Goal: Task Accomplishment & Management: Manage account settings

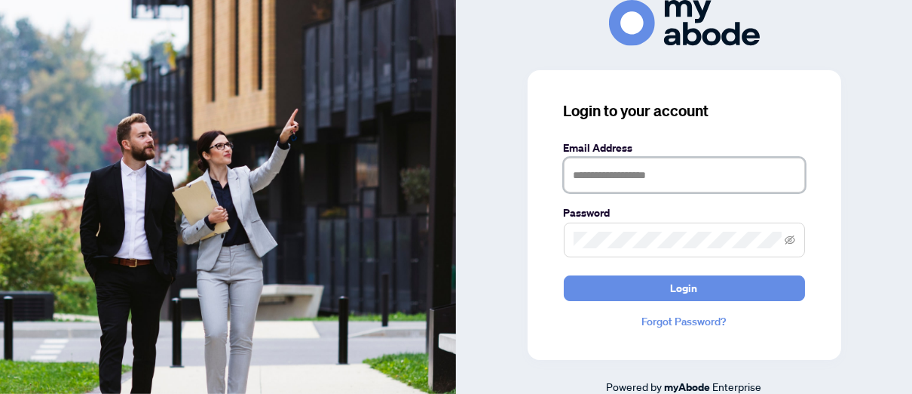
click at [579, 176] on input "text" at bounding box center [684, 175] width 241 height 35
type input "**********"
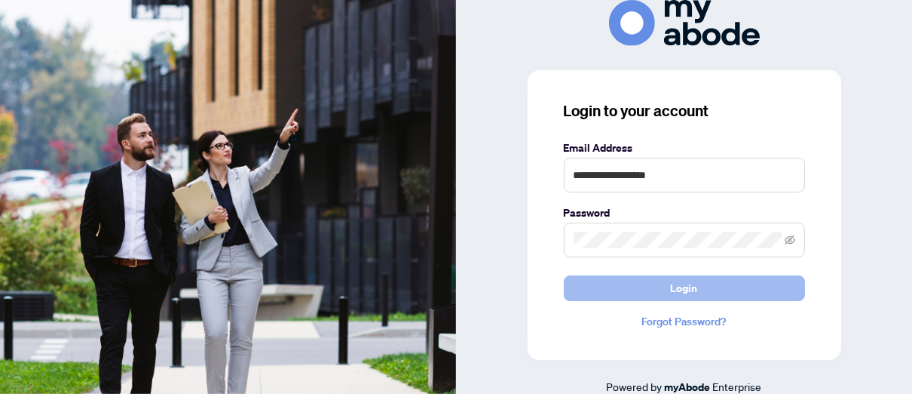
click at [644, 289] on button "Login" at bounding box center [684, 288] width 241 height 26
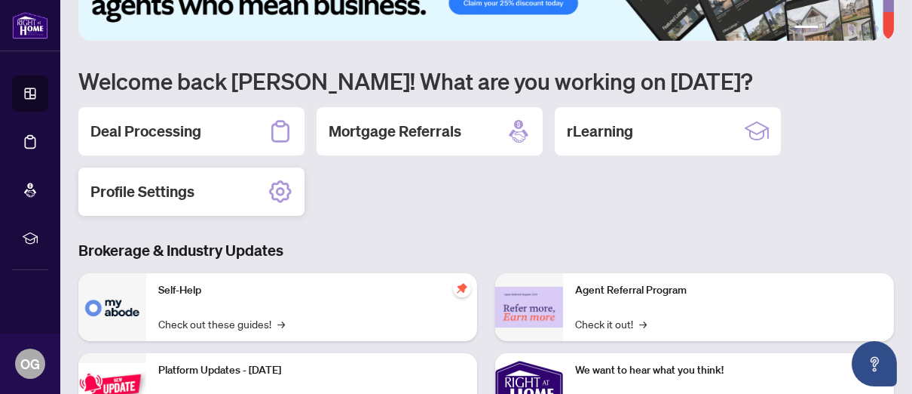
scroll to position [75, 0]
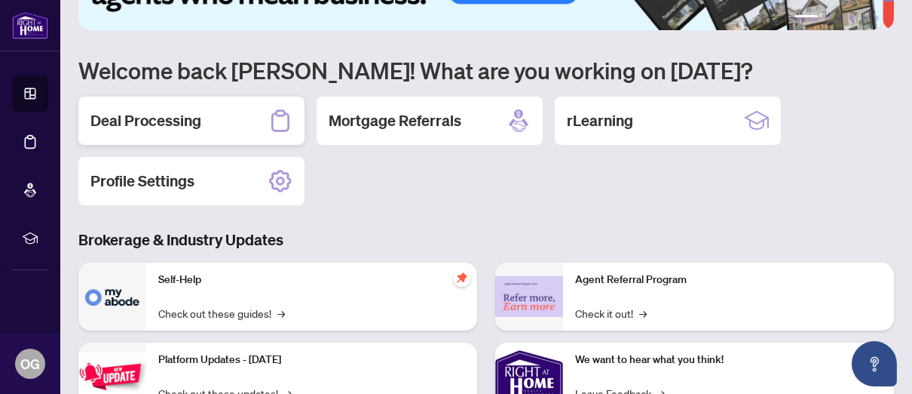
click at [185, 122] on h2 "Deal Processing" at bounding box center [145, 120] width 111 height 21
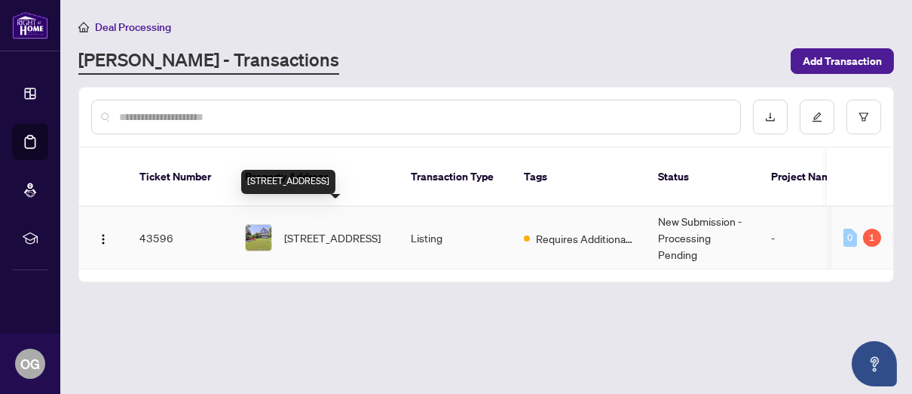
click at [314, 229] on span "26 Beach Rd, Kawartha Lakes, Ontario K0M 2C0, Canada" at bounding box center [332, 237] width 97 height 17
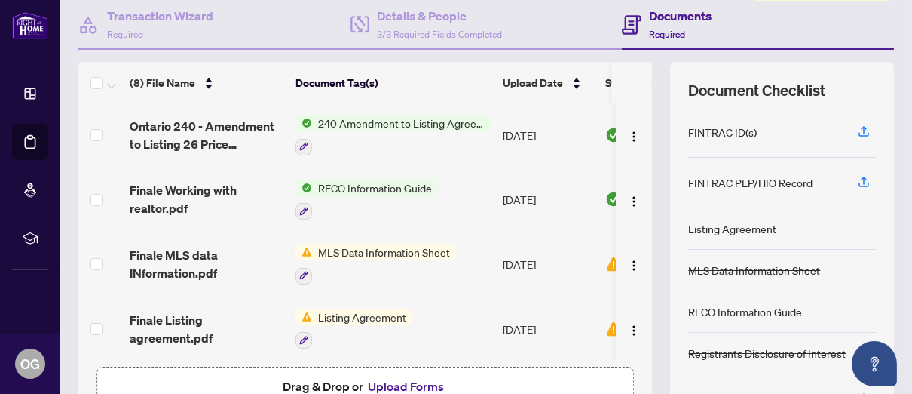
scroll to position [151, 0]
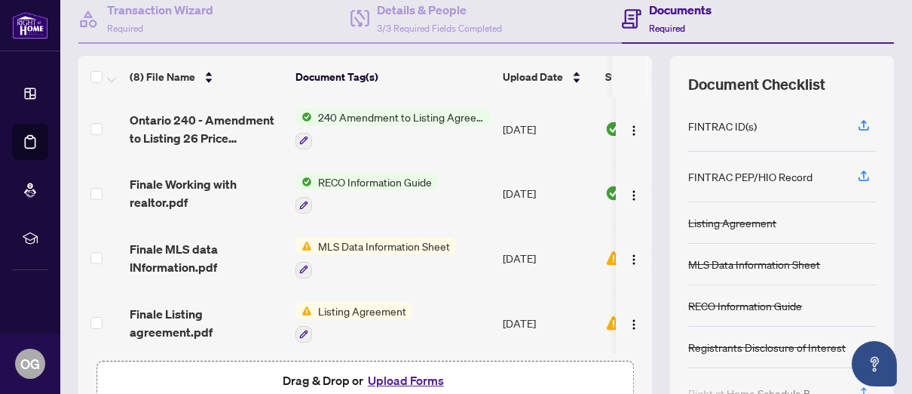
click at [369, 302] on span "Listing Agreement" at bounding box center [362, 310] width 100 height 17
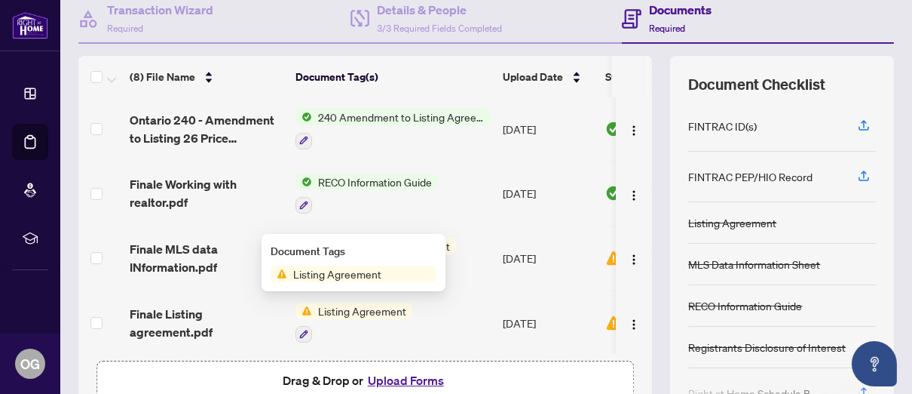
click at [363, 275] on span "Listing Agreement" at bounding box center [337, 273] width 100 height 17
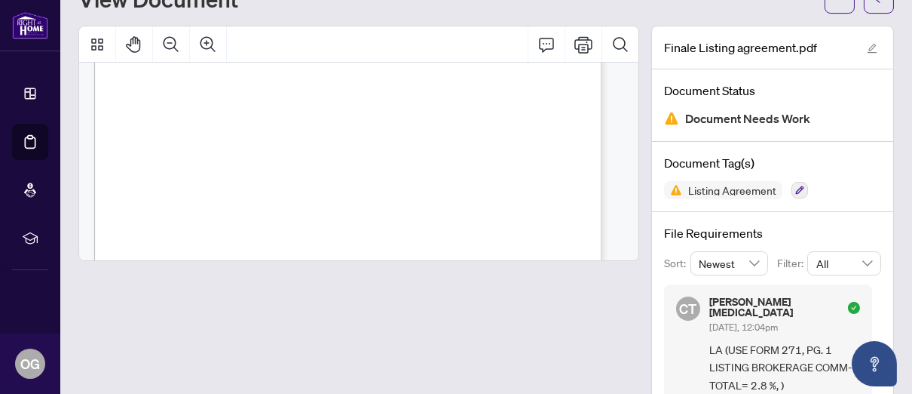
scroll to position [75, 0]
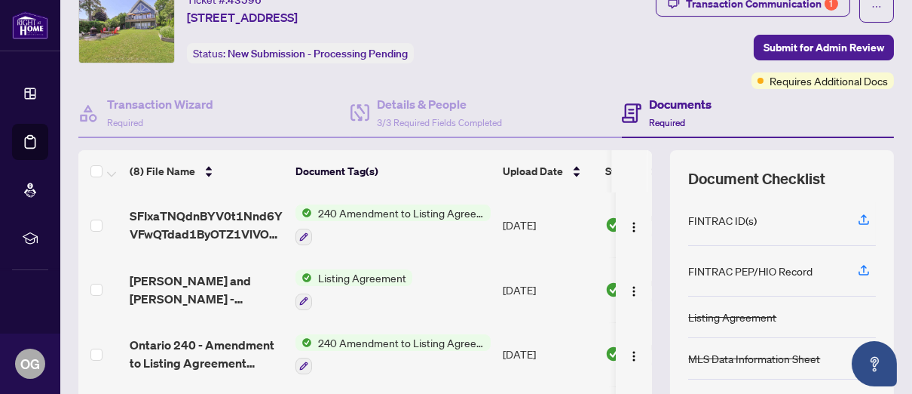
scroll to position [8, 0]
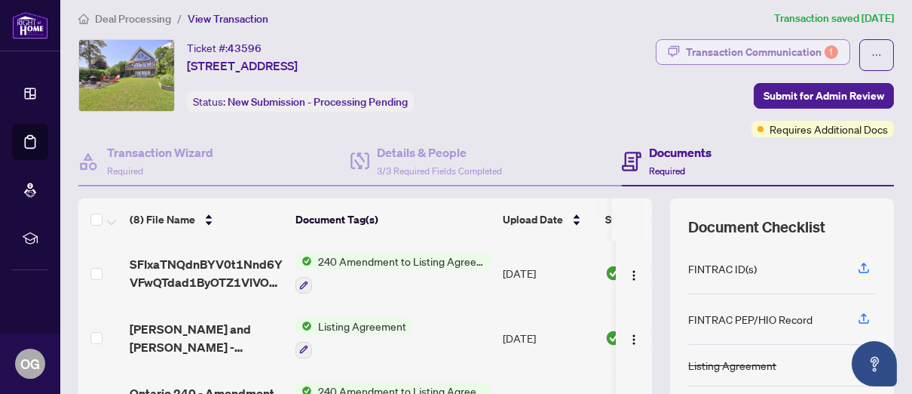
click at [782, 48] on div "Transaction Communication 1" at bounding box center [762, 52] width 152 height 24
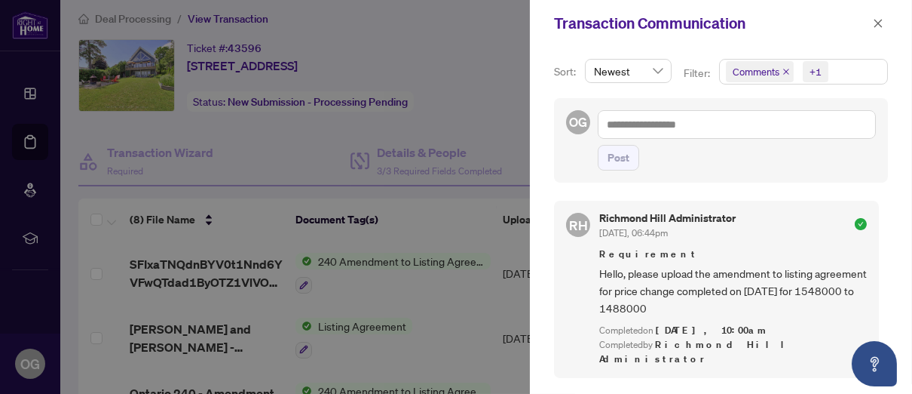
drag, startPoint x: 878, startPoint y: 23, endPoint x: 866, endPoint y: 17, distance: 13.9
click at [878, 23] on icon "close" at bounding box center [879, 23] width 8 height 8
